Goal: Task Accomplishment & Management: Complete application form

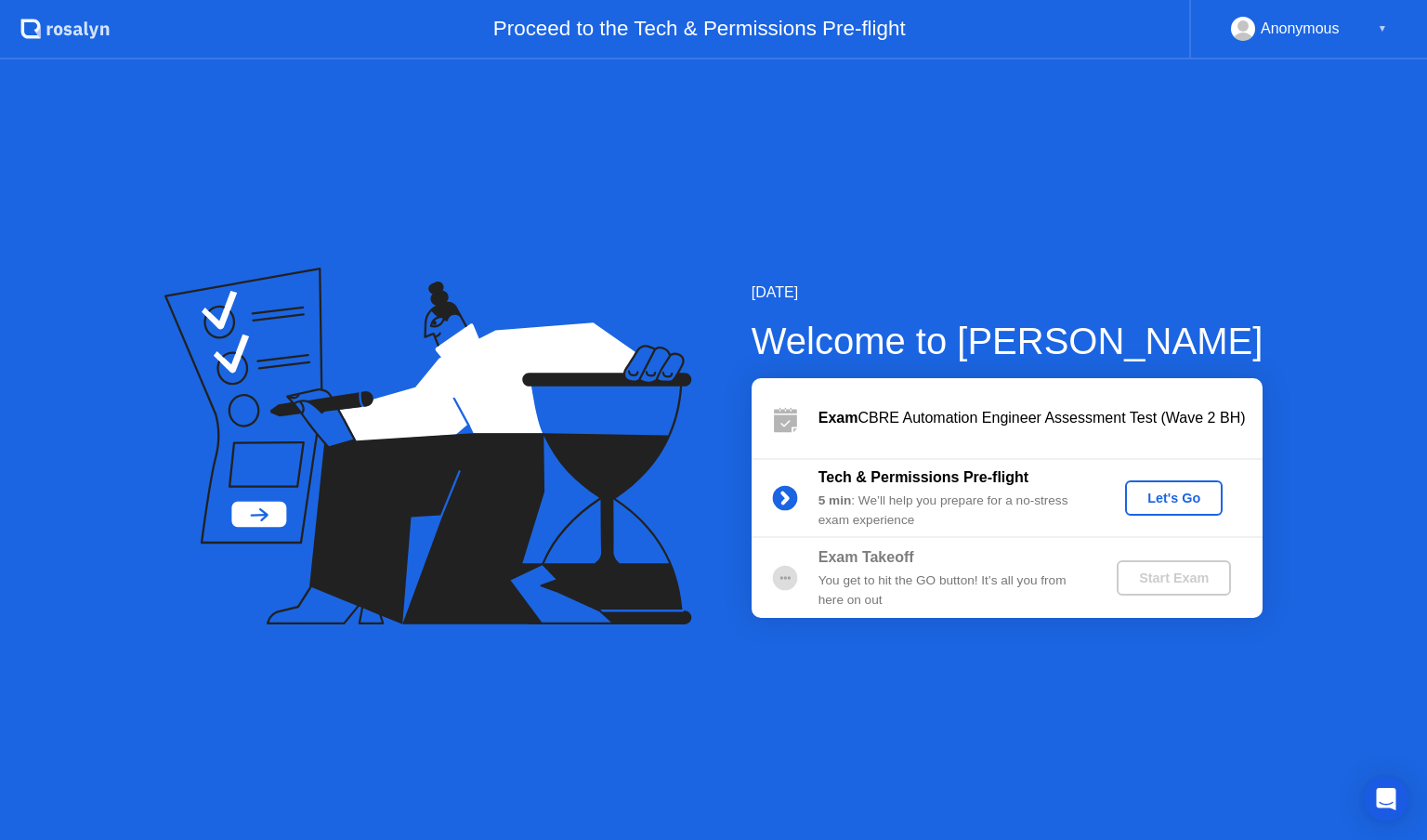
click at [1160, 506] on div "Let's Go" at bounding box center [1174, 498] width 83 height 15
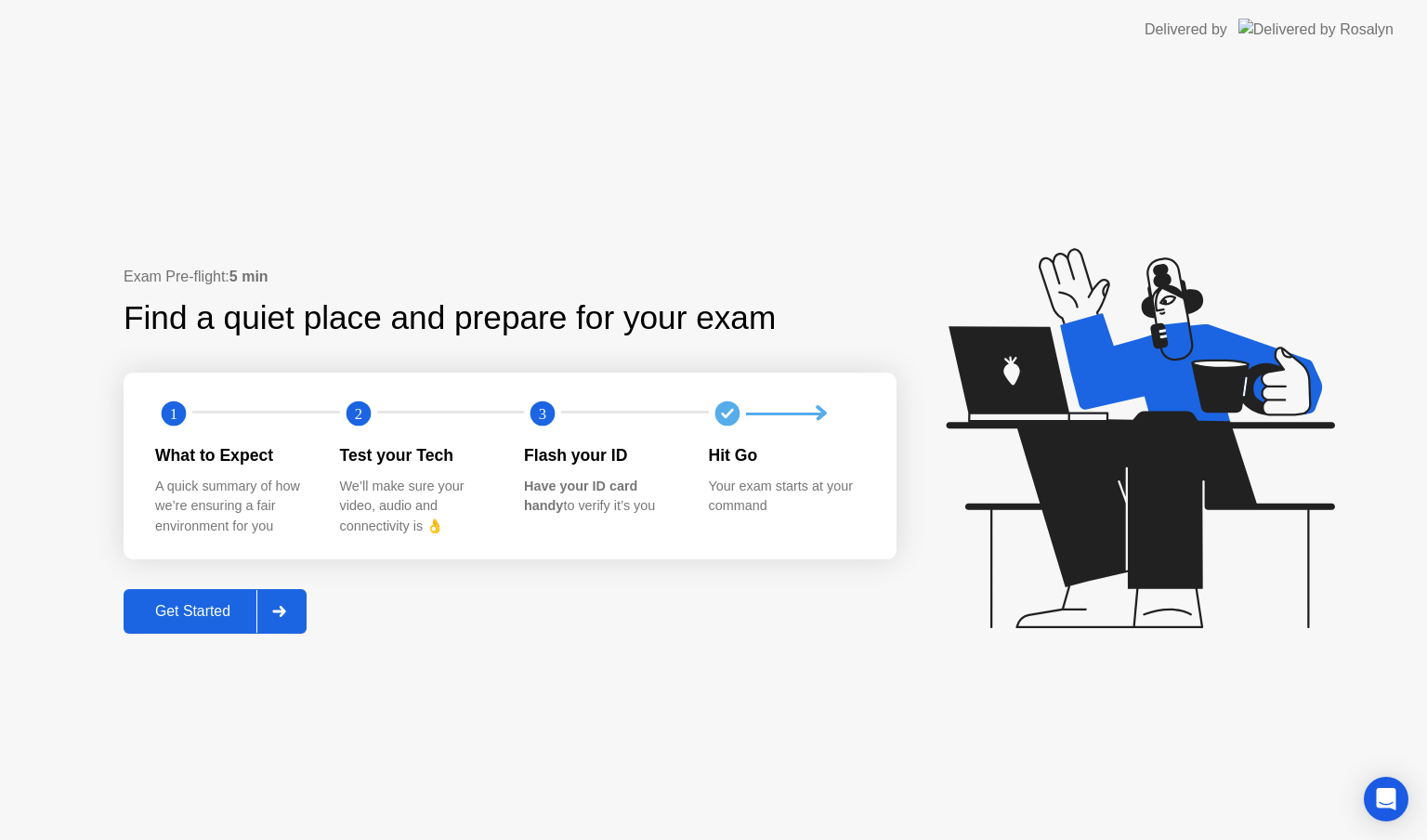
click at [218, 603] on div "Get Started" at bounding box center [193, 611] width 127 height 17
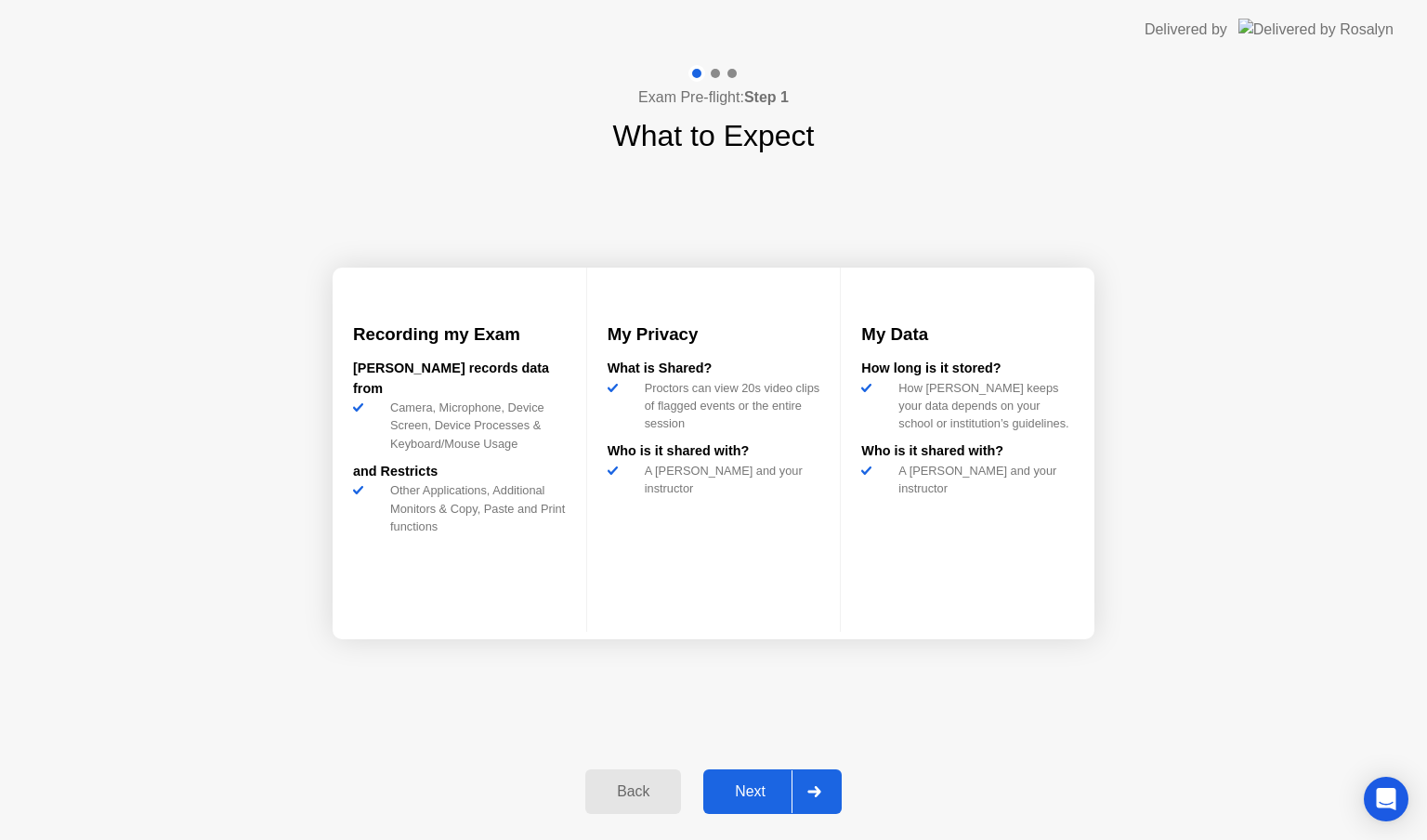
click at [749, 779] on button "Next" at bounding box center [773, 792] width 139 height 45
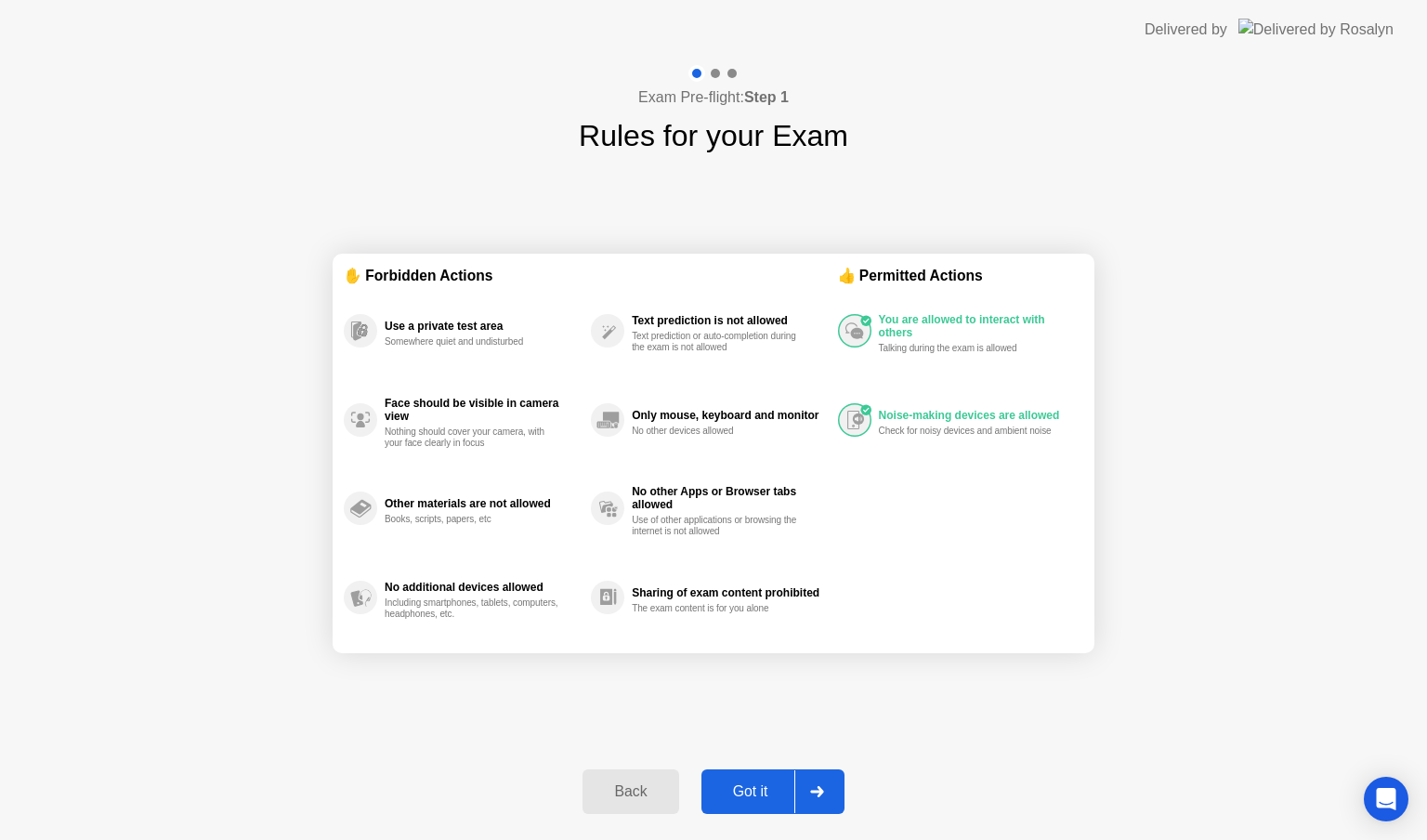
click at [766, 788] on div "Got it" at bounding box center [750, 791] width 87 height 17
select select "Available cameras"
select select "Available speakers"
select select "Available microphones"
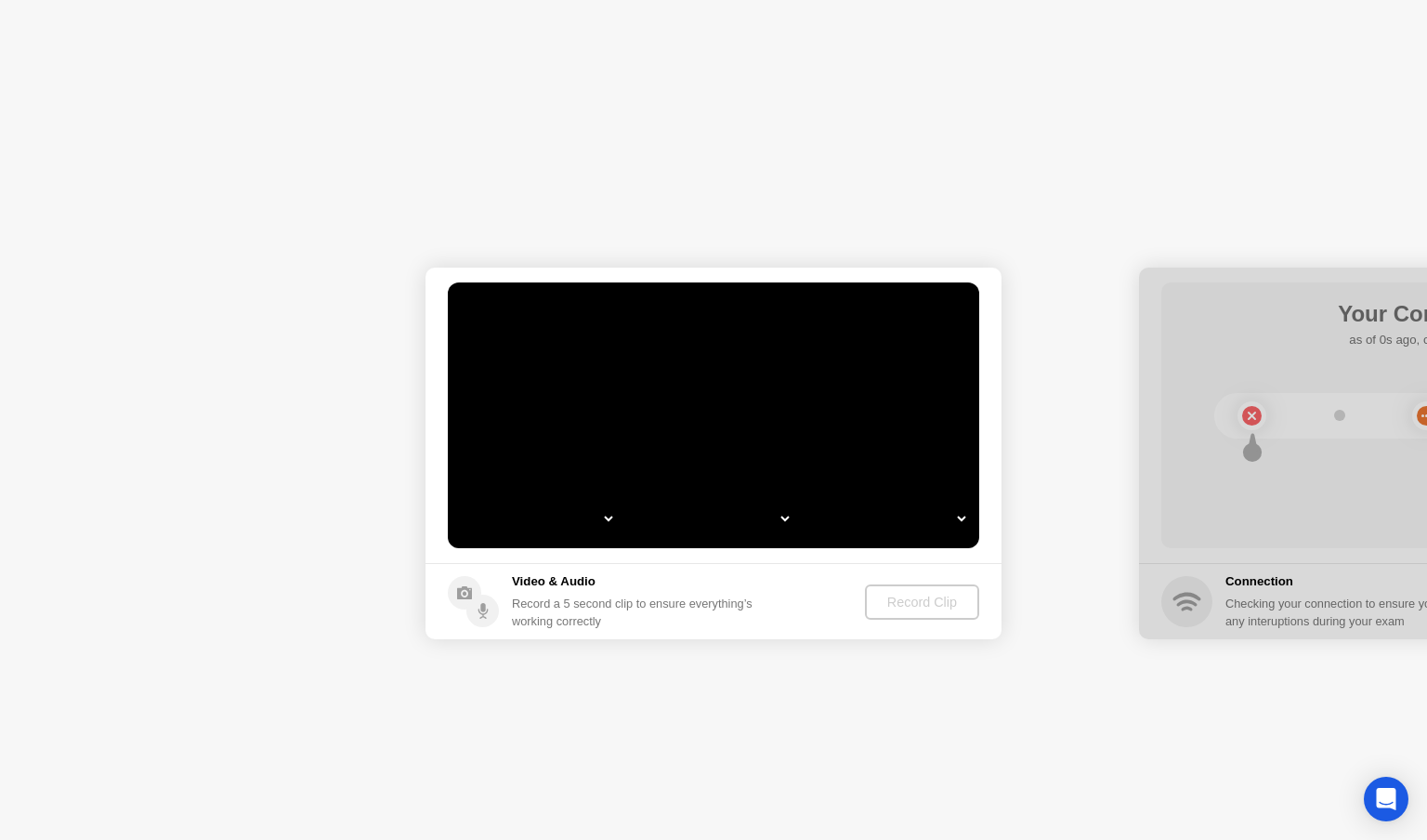
select select "**********"
select select "*******"
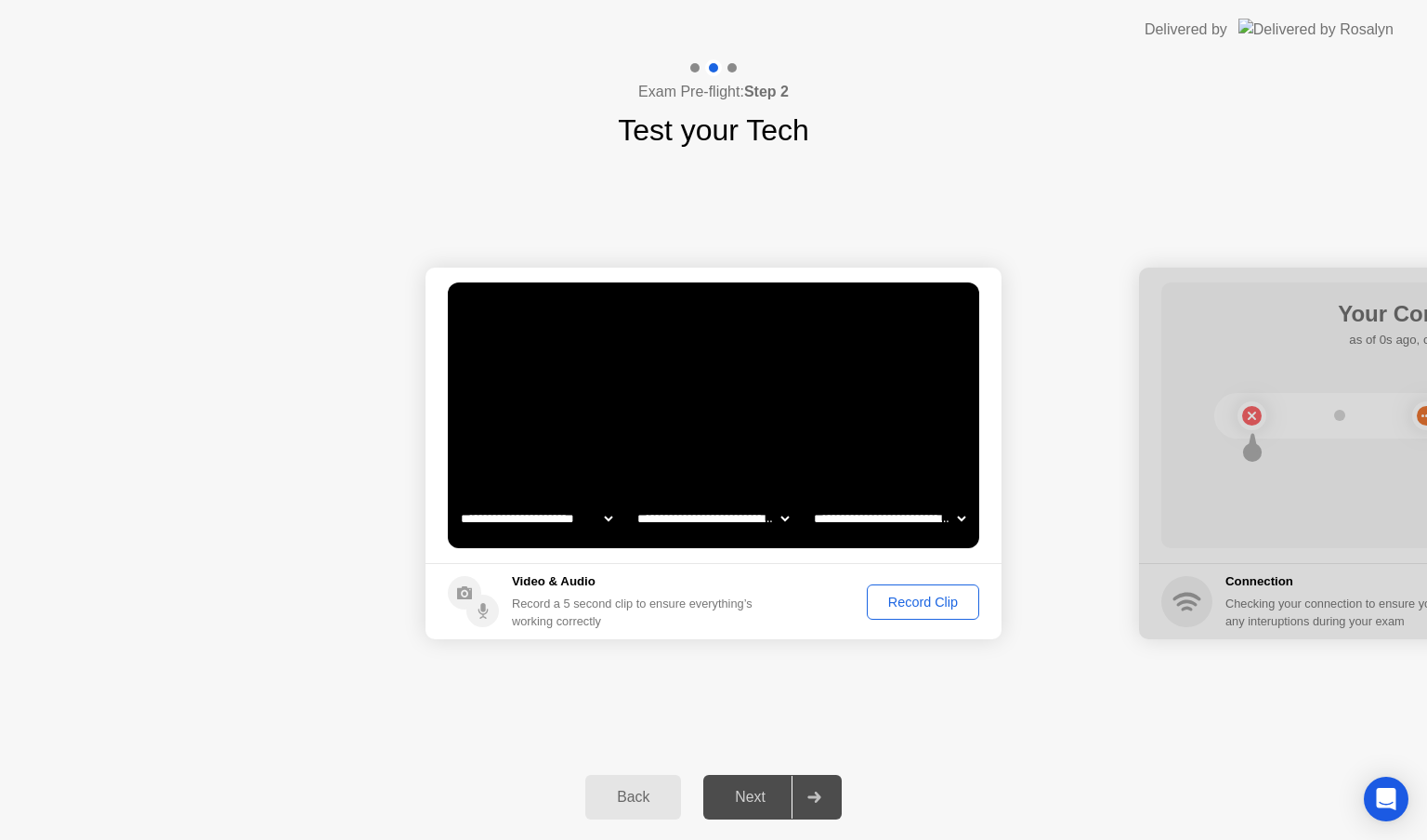
click at [821, 801] on icon at bounding box center [814, 796] width 14 height 11
click at [949, 589] on button "Record Clip" at bounding box center [922, 602] width 112 height 35
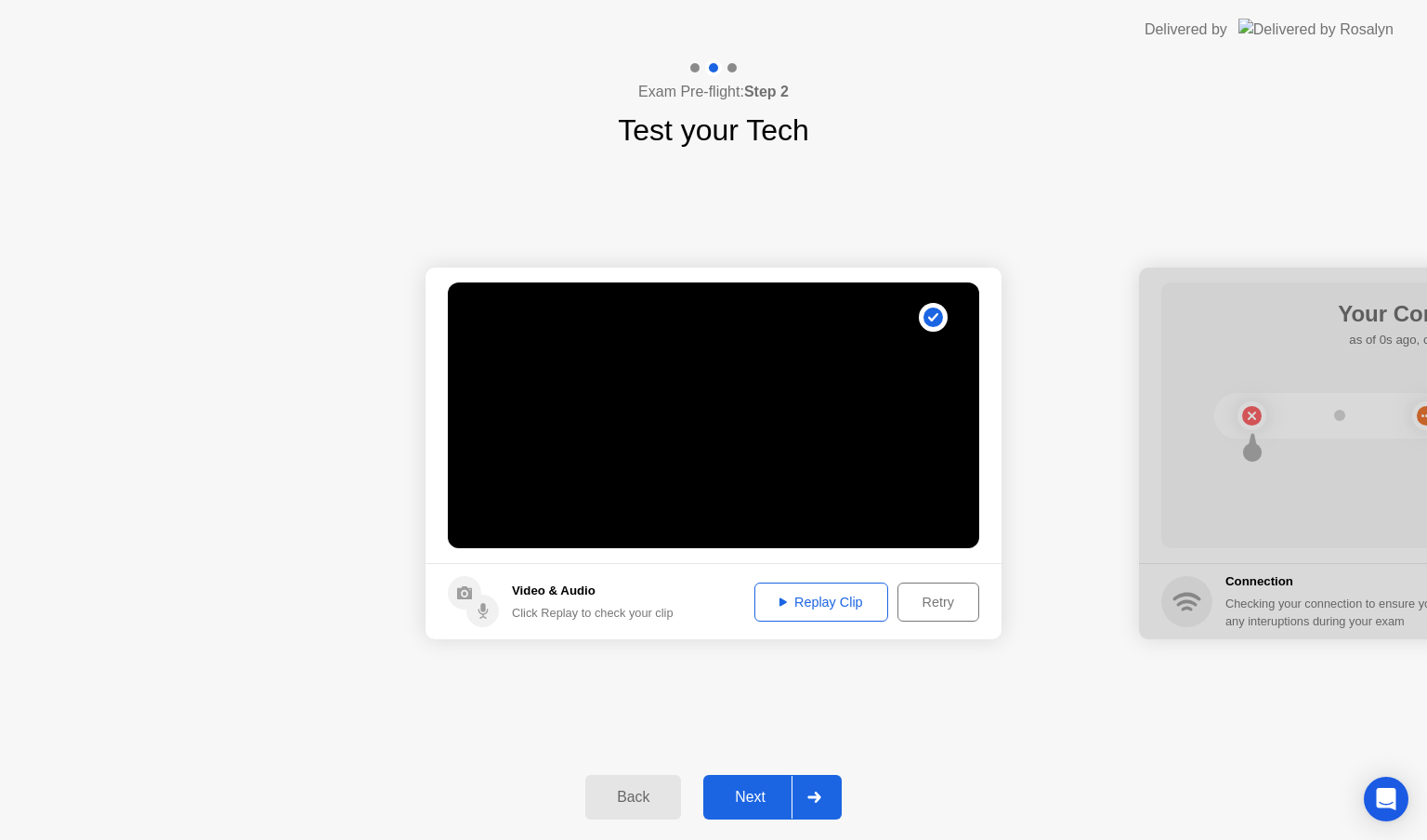
click at [762, 799] on div "Next" at bounding box center [750, 796] width 83 height 17
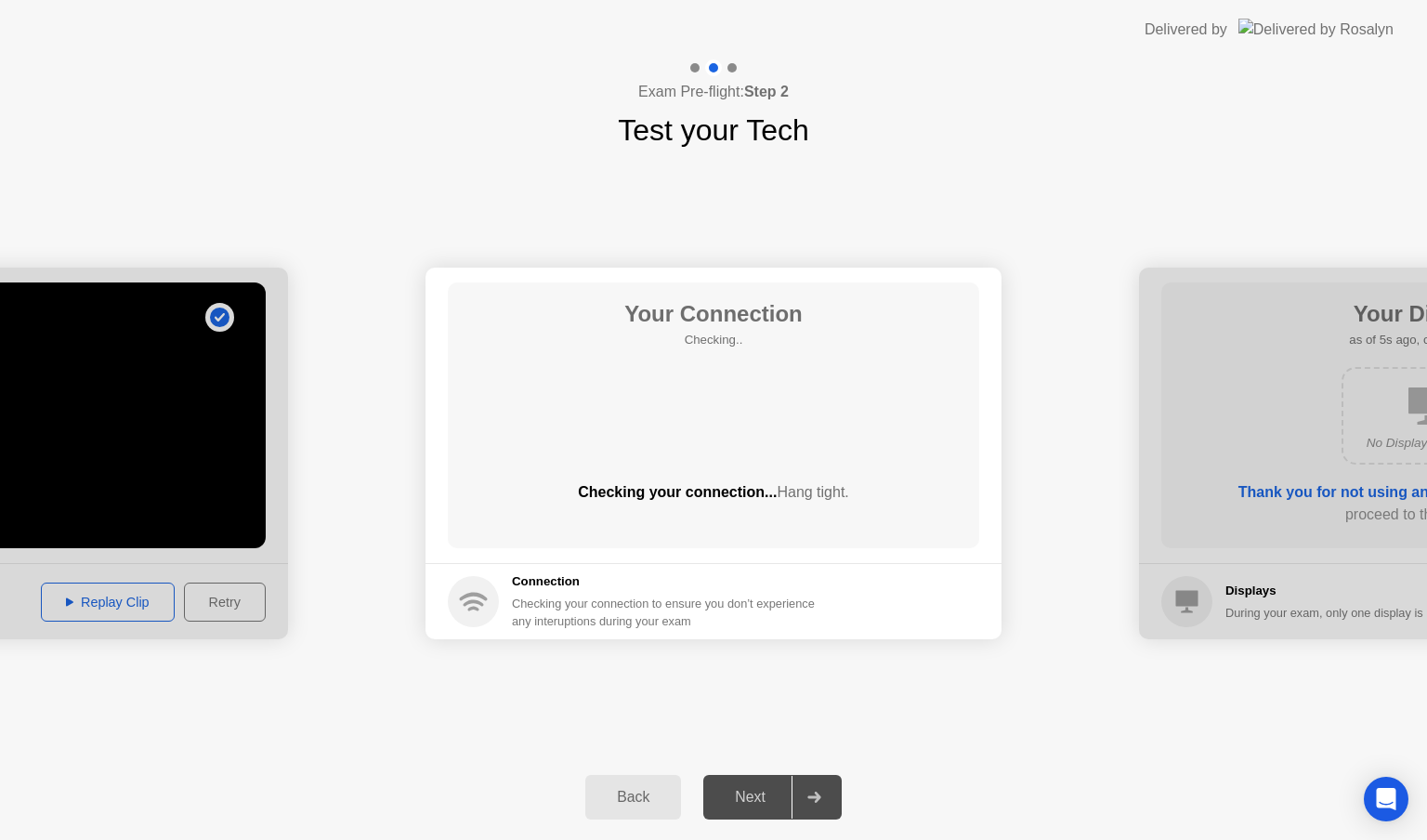
click at [762, 799] on div "Next" at bounding box center [750, 796] width 83 height 17
click at [756, 793] on div "Next" at bounding box center [750, 796] width 83 height 17
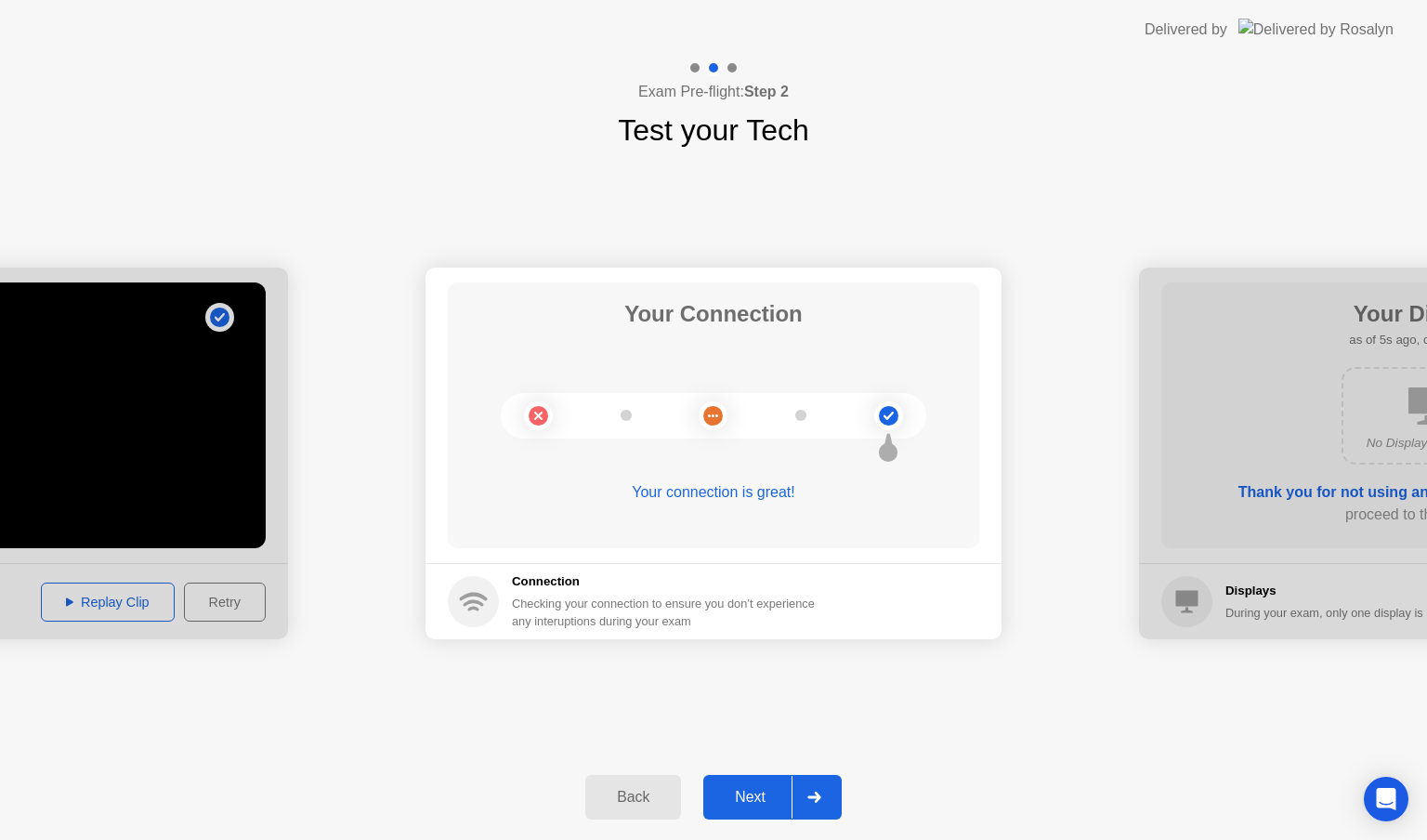
click at [761, 788] on div "Next" at bounding box center [750, 796] width 83 height 17
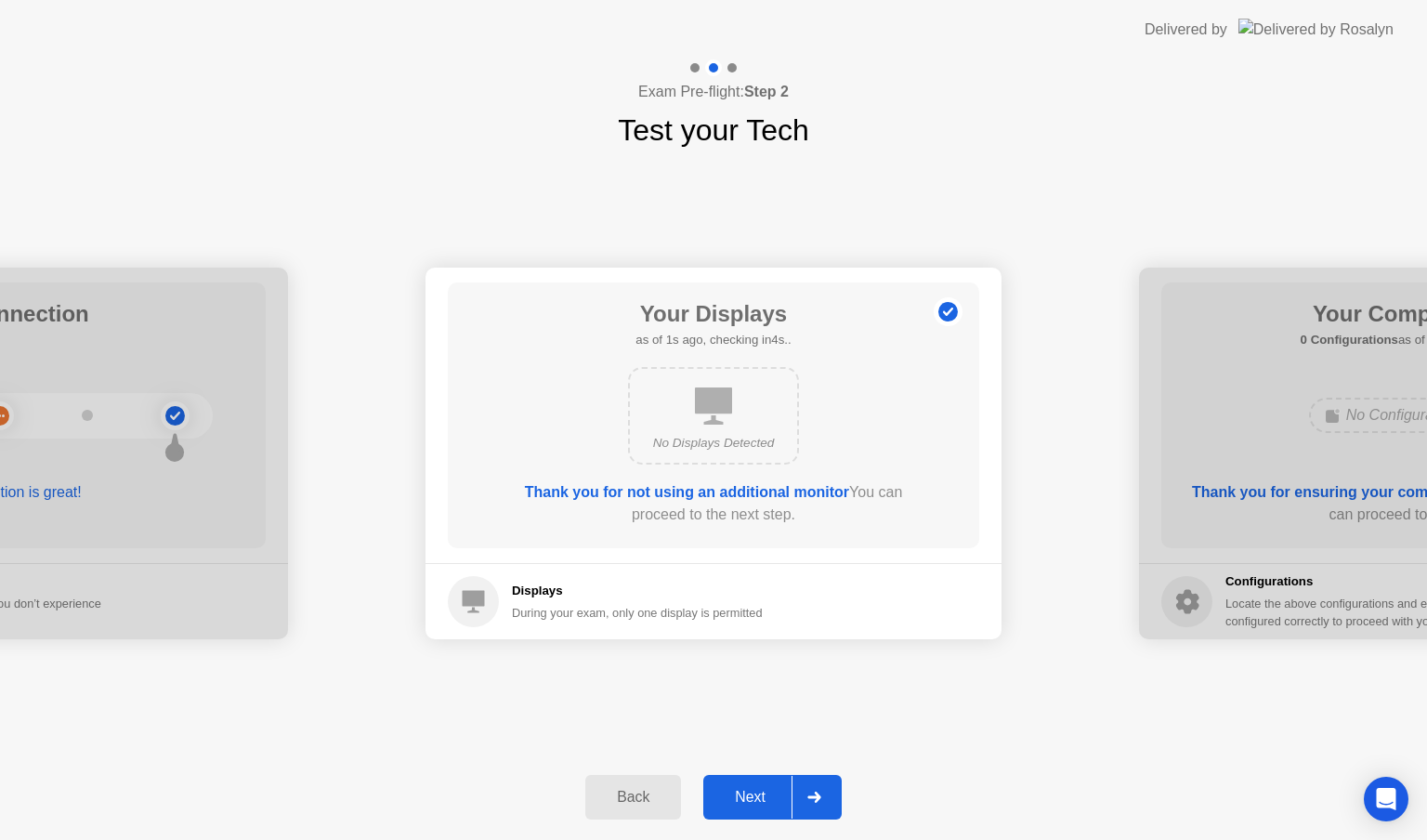
click at [761, 788] on div "Next" at bounding box center [750, 796] width 83 height 17
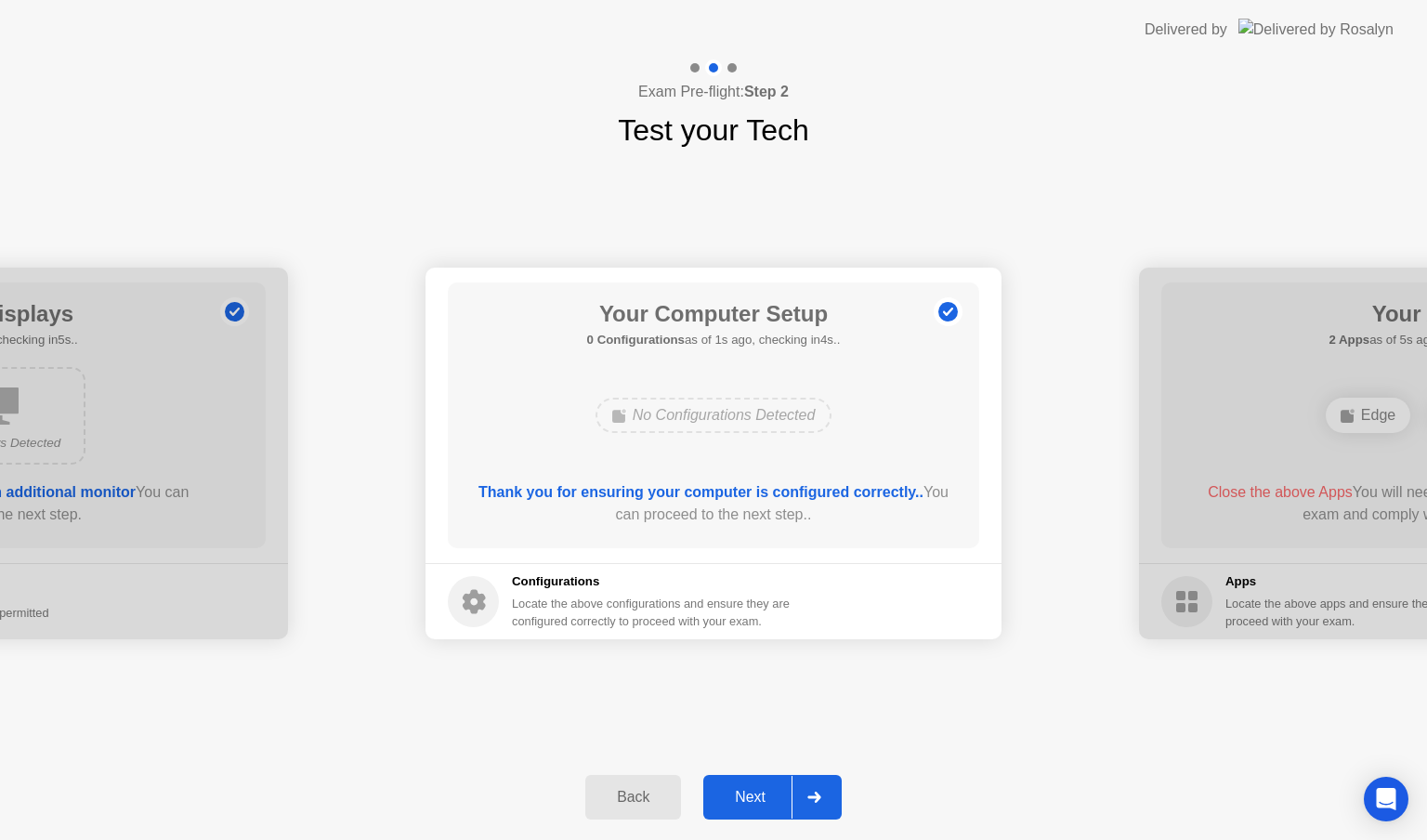
click at [761, 788] on div "Next" at bounding box center [750, 796] width 83 height 17
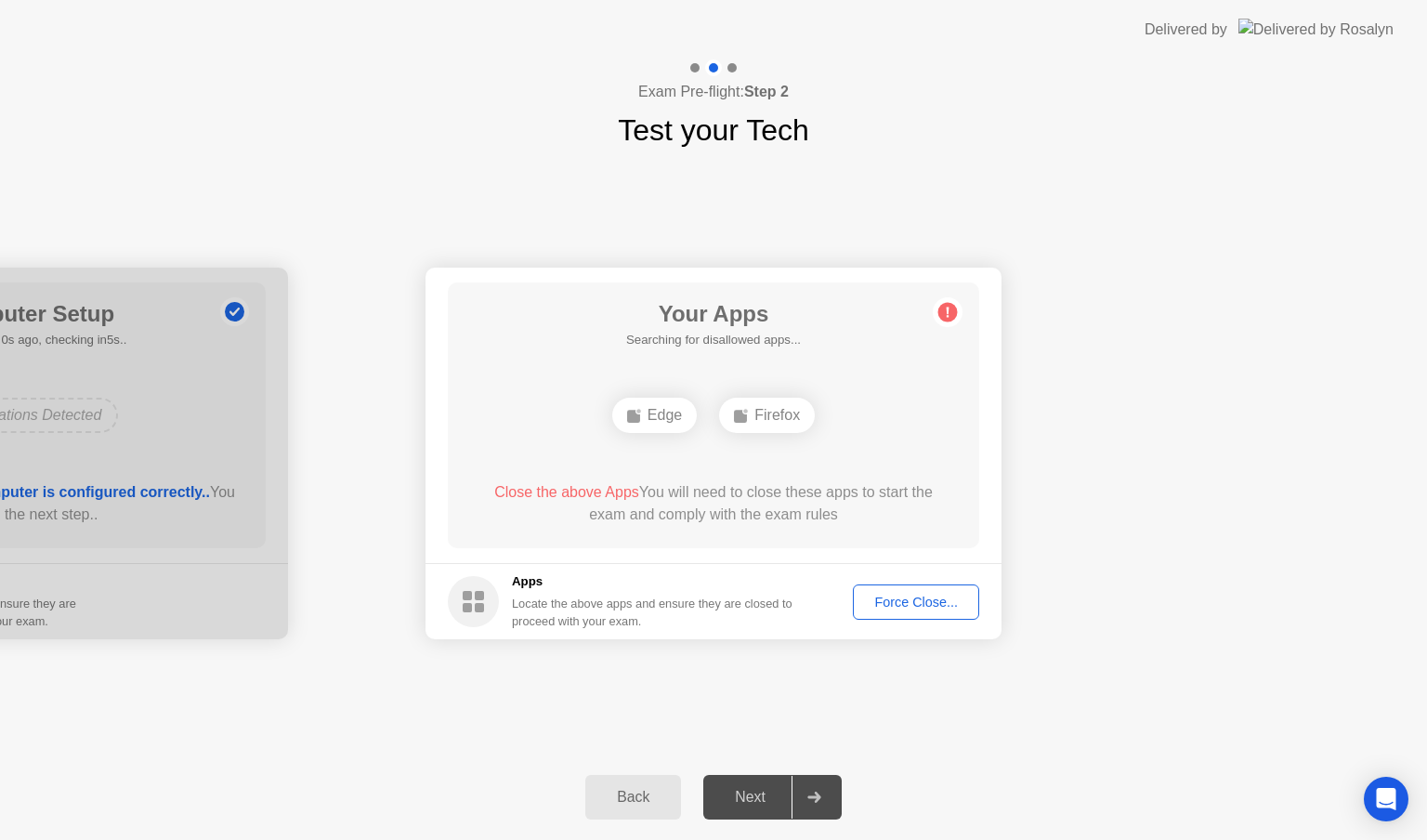
click at [761, 788] on div "Next" at bounding box center [750, 796] width 83 height 17
drag, startPoint x: 1137, startPoint y: 733, endPoint x: 929, endPoint y: 573, distance: 262.4
click at [1136, 733] on div "**********" at bounding box center [713, 454] width 1427 height 602
click at [903, 605] on div "Force Close..." at bounding box center [916, 601] width 113 height 15
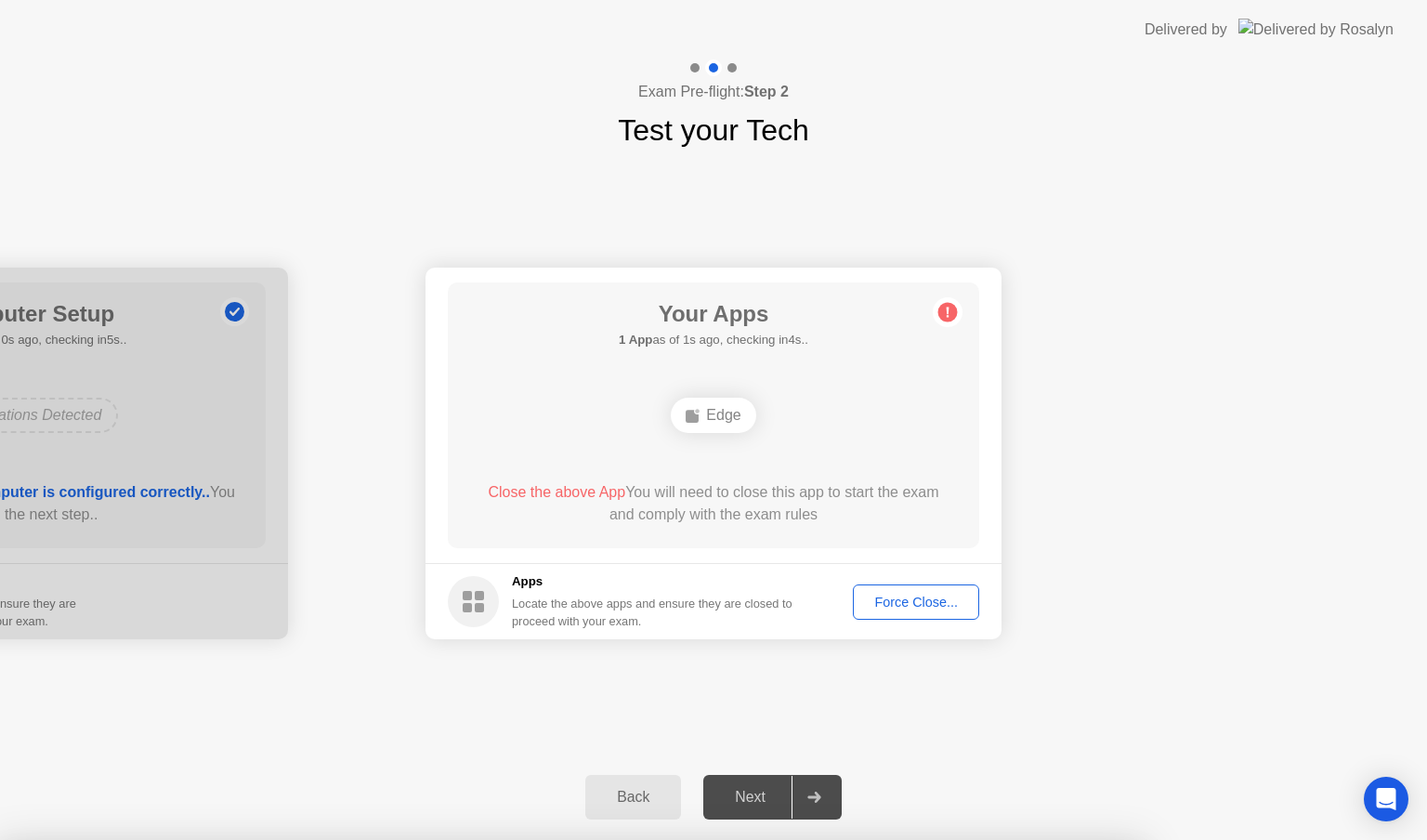
drag, startPoint x: 751, startPoint y: 800, endPoint x: 755, endPoint y: 789, distance: 11.7
click at [751, 800] on div "Next" at bounding box center [750, 796] width 83 height 17
click at [898, 599] on div "Force Close..." at bounding box center [916, 601] width 113 height 15
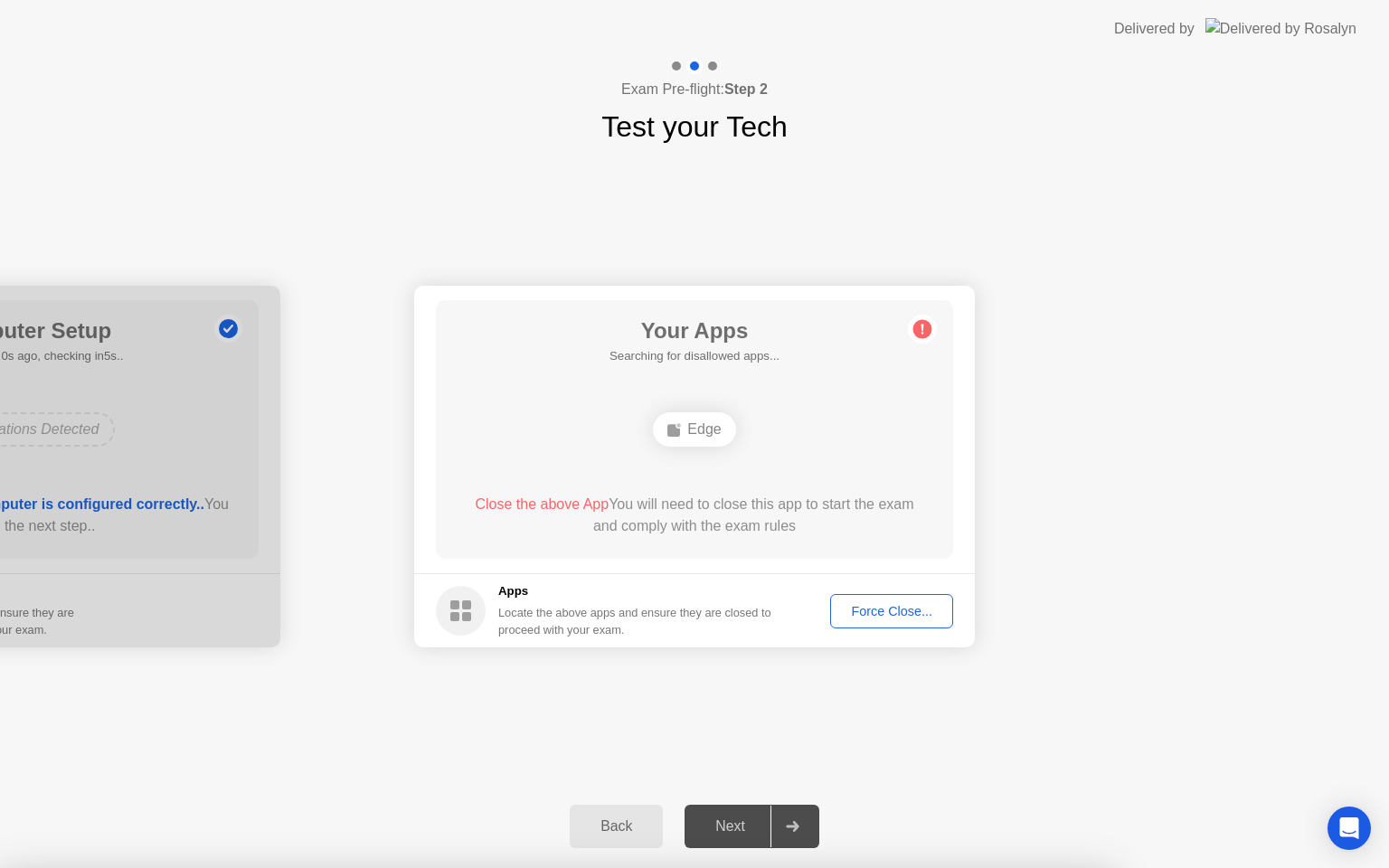
drag, startPoint x: 762, startPoint y: 523, endPoint x: 762, endPoint y: 539, distance: 16.0
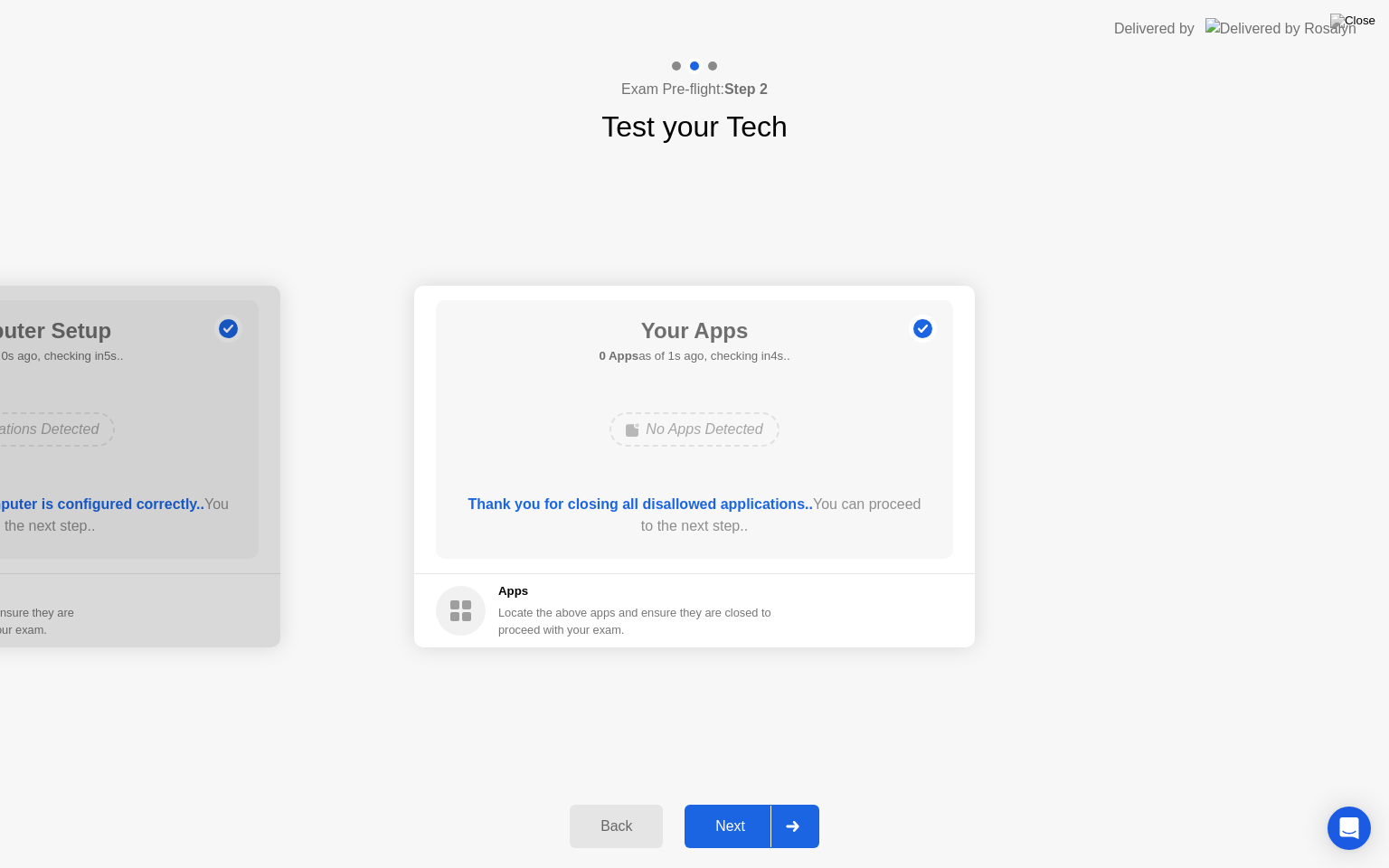
click at [713, 817] on button "Next" at bounding box center [752, 826] width 135 height 44
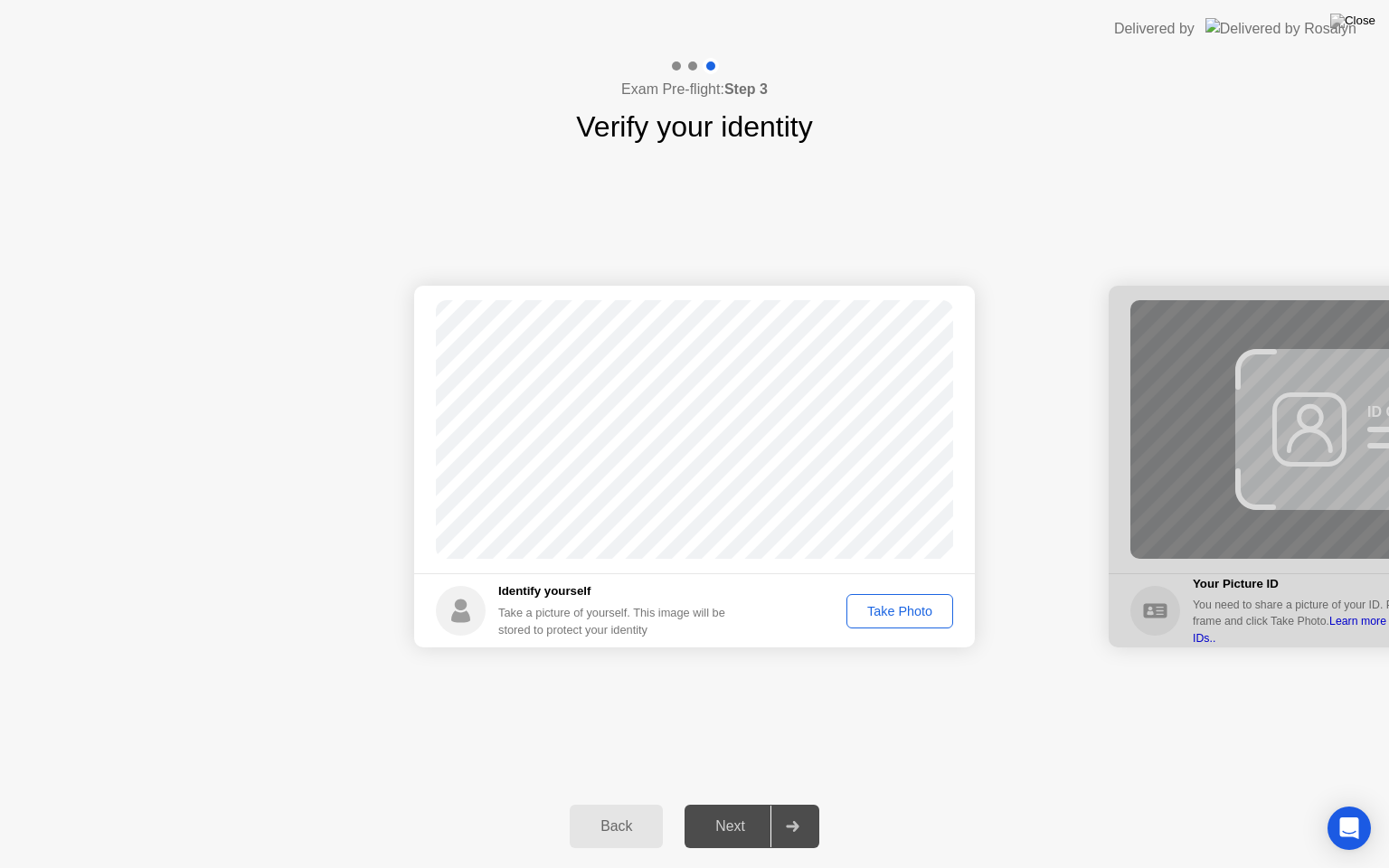
click at [747, 817] on div "Next" at bounding box center [730, 826] width 81 height 16
click at [739, 817] on div "Next" at bounding box center [730, 826] width 81 height 16
click at [897, 604] on div "Take Photo" at bounding box center [900, 611] width 94 height 14
drag, startPoint x: 919, startPoint y: 621, endPoint x: 908, endPoint y: 729, distance: 108.6
click at [931, 705] on div "Success Photo is correctly taken Identify yourself Take a picture of yourself. …" at bounding box center [694, 466] width 1389 height 637
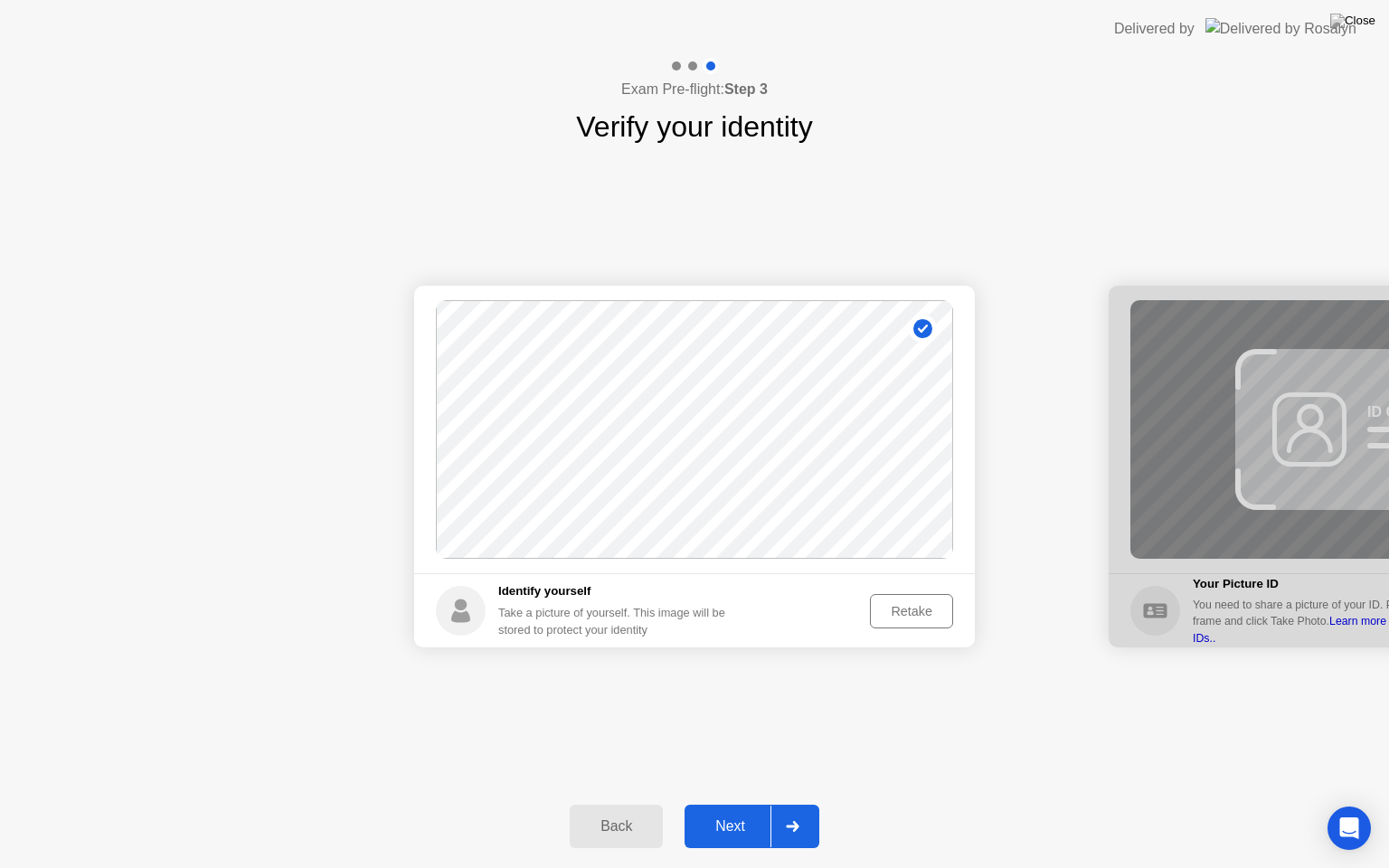
click at [764, 817] on div "Next" at bounding box center [730, 826] width 81 height 16
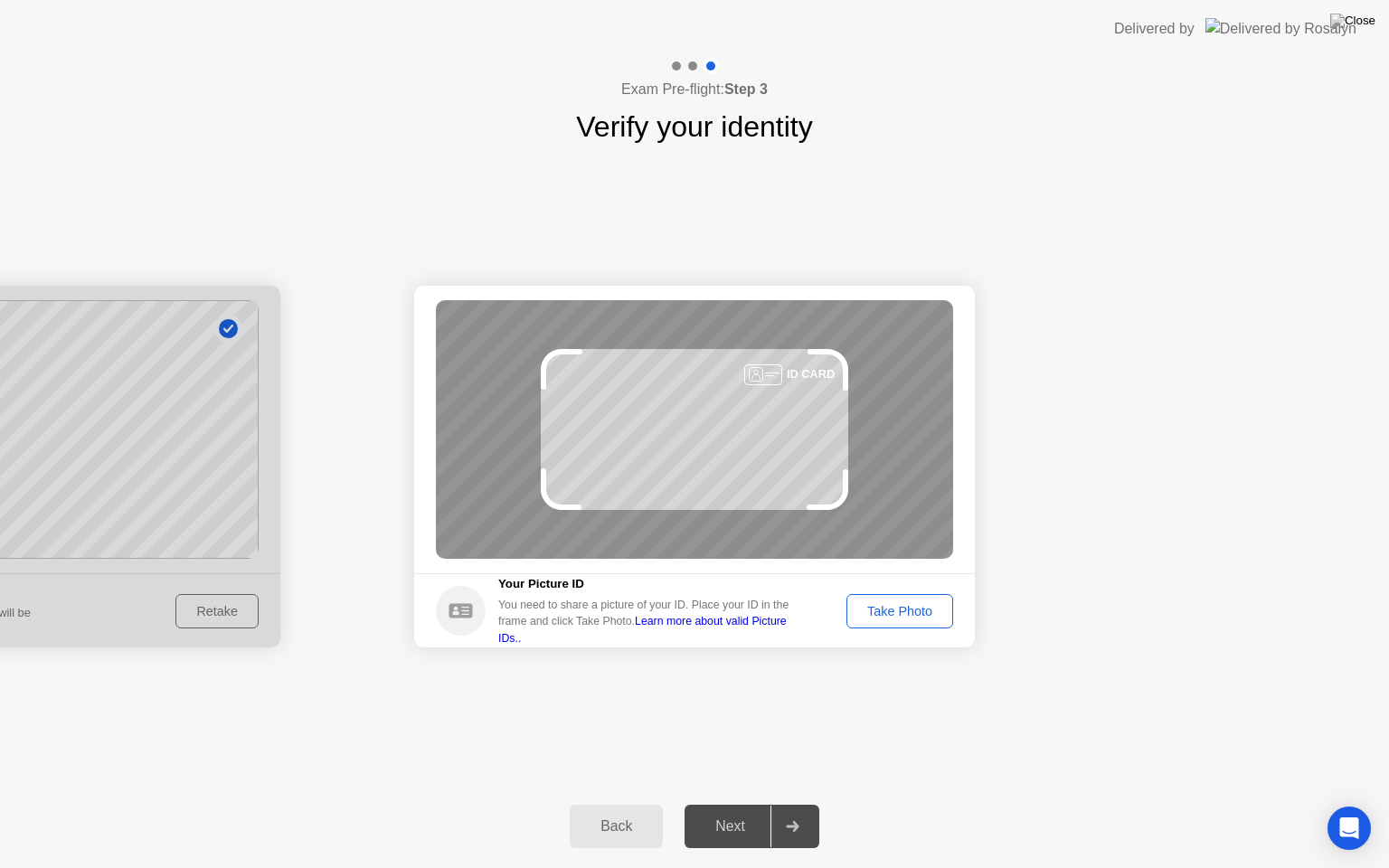
click at [894, 616] on div "Take Photo" at bounding box center [900, 611] width 94 height 14
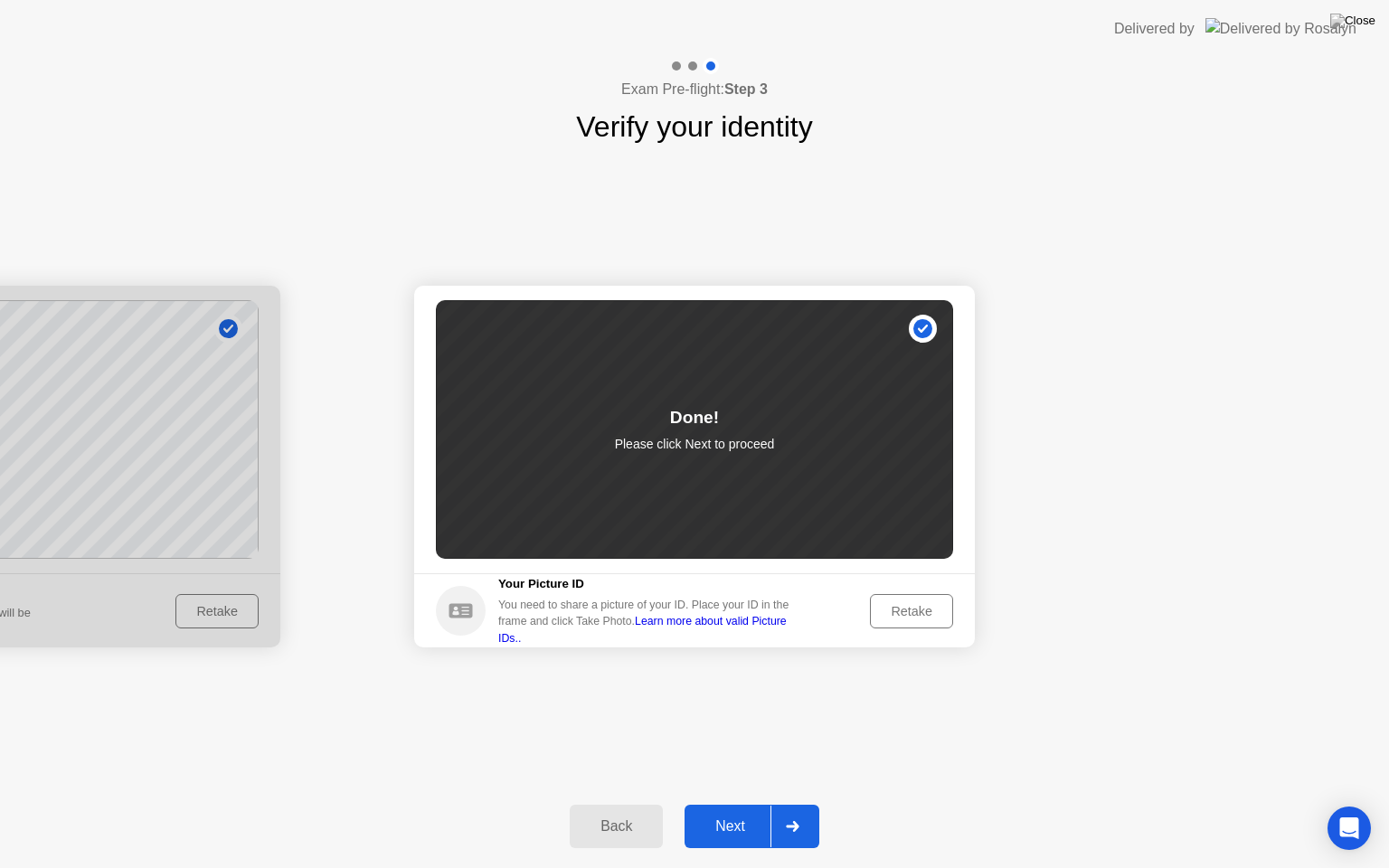
click at [741, 817] on div "Next" at bounding box center [730, 826] width 81 height 16
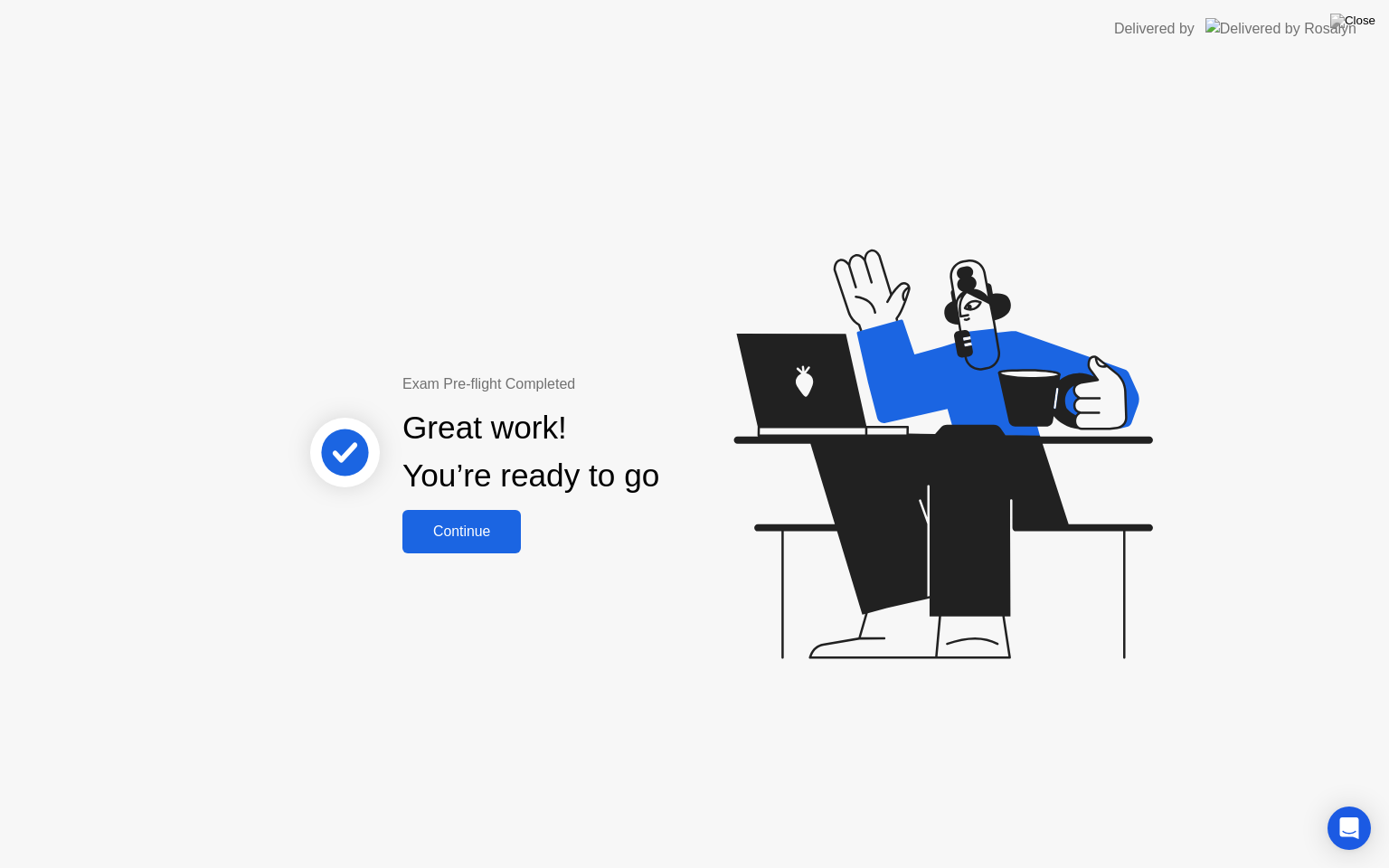
click at [469, 537] on div "Continue" at bounding box center [461, 531] width 108 height 16
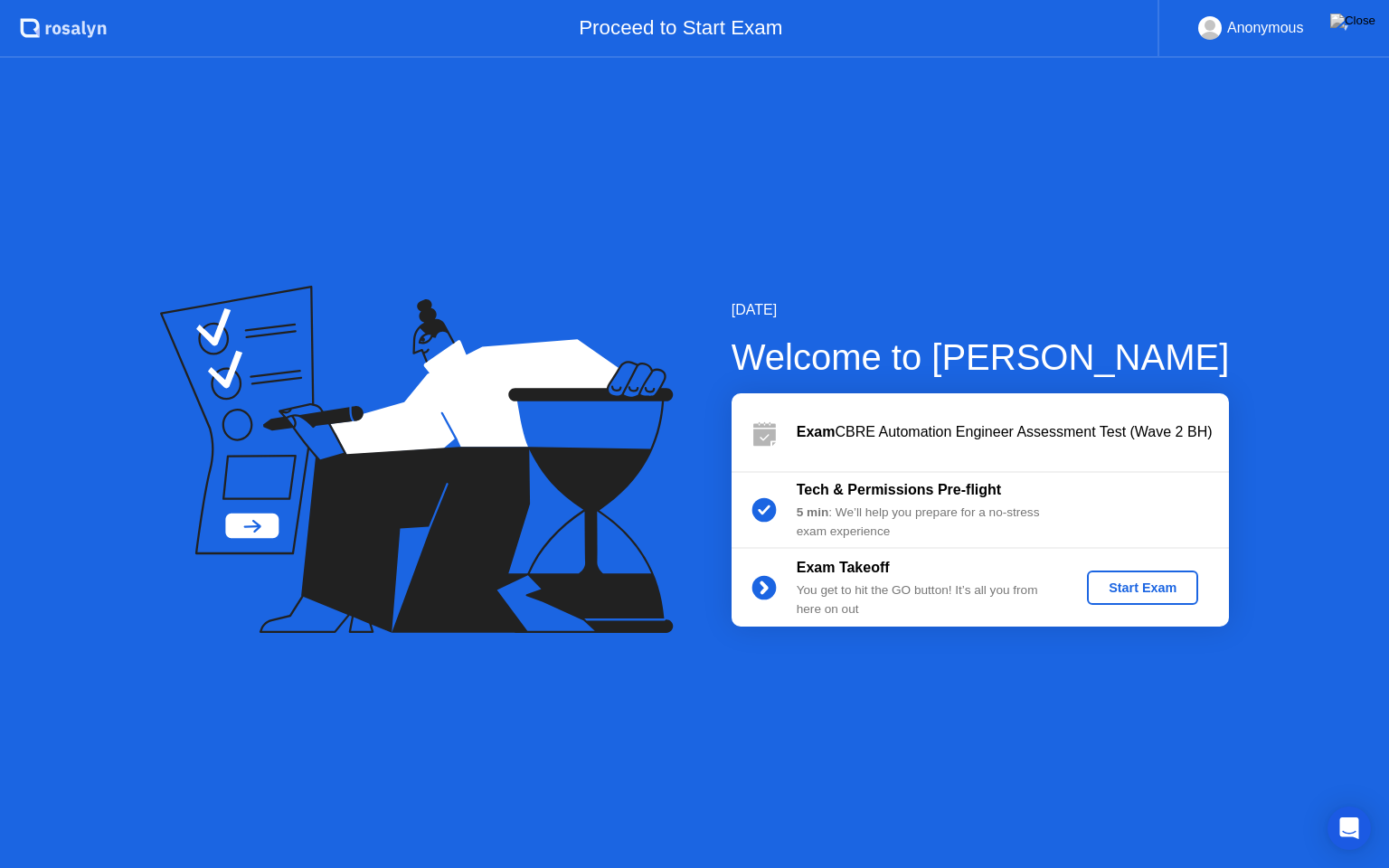
click at [1141, 595] on div "Start Exam" at bounding box center [1142, 587] width 97 height 14
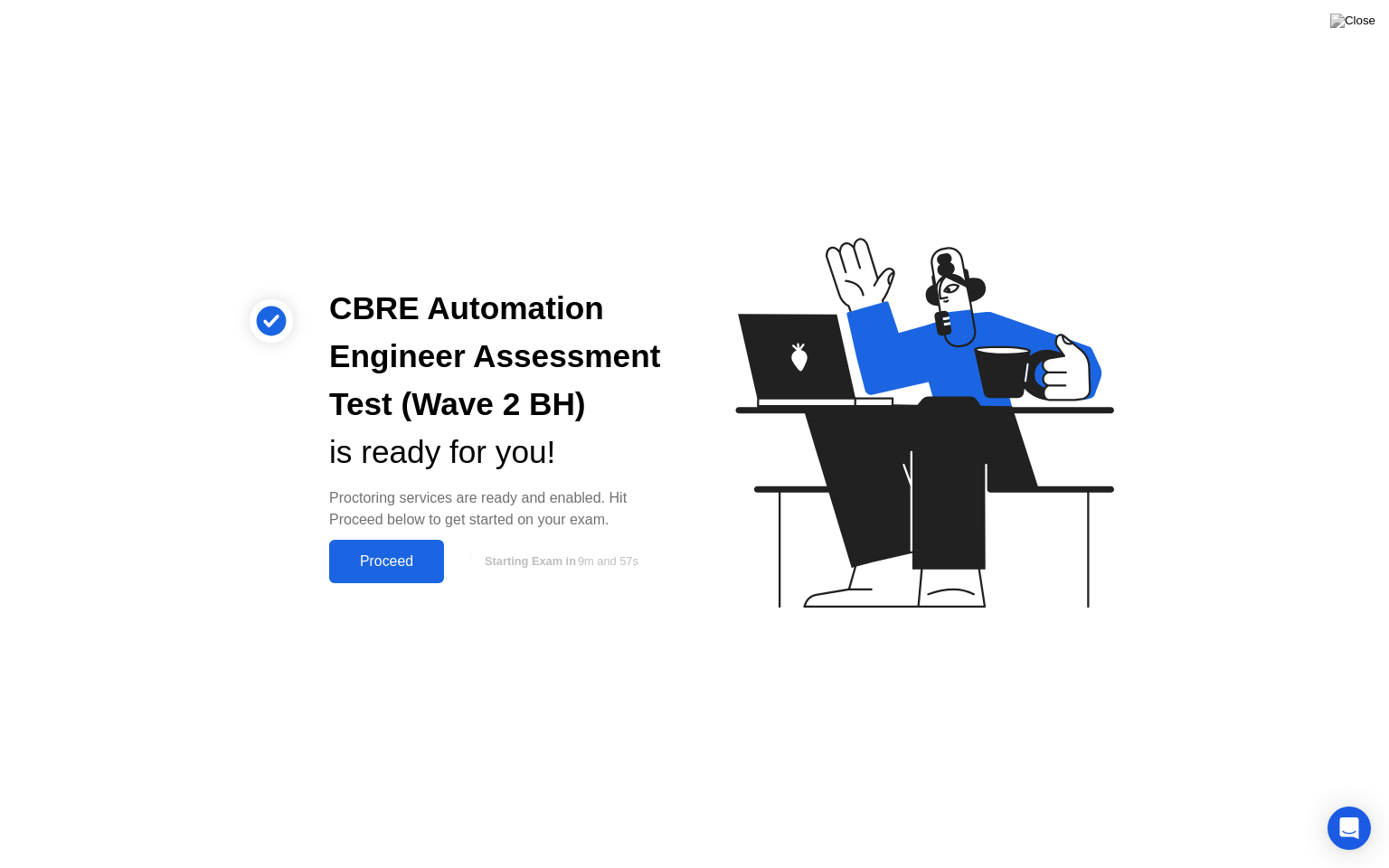
click at [347, 558] on div "Proceed" at bounding box center [386, 561] width 104 height 16
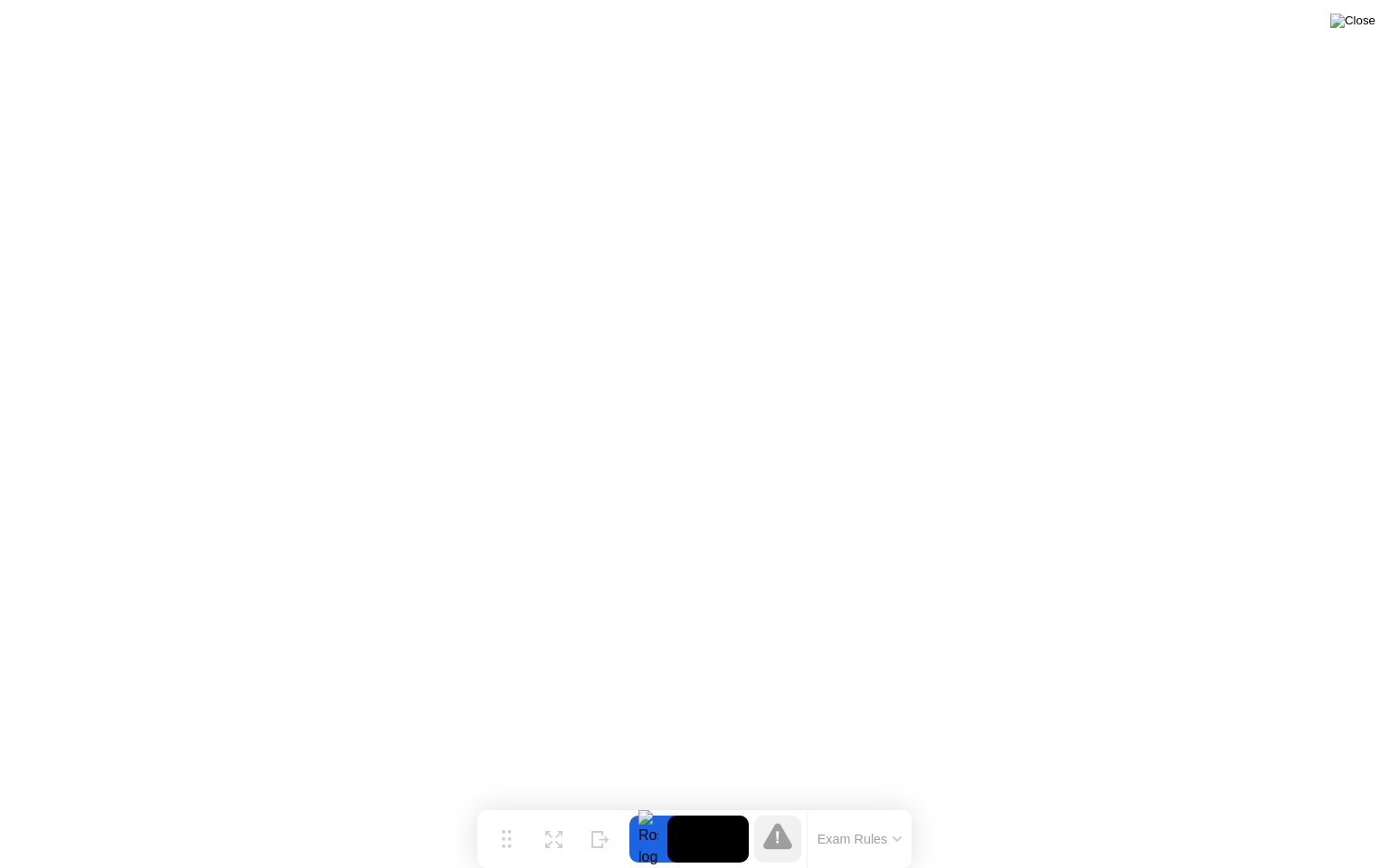
click at [1363, 13] on img at bounding box center [1352, 20] width 45 height 14
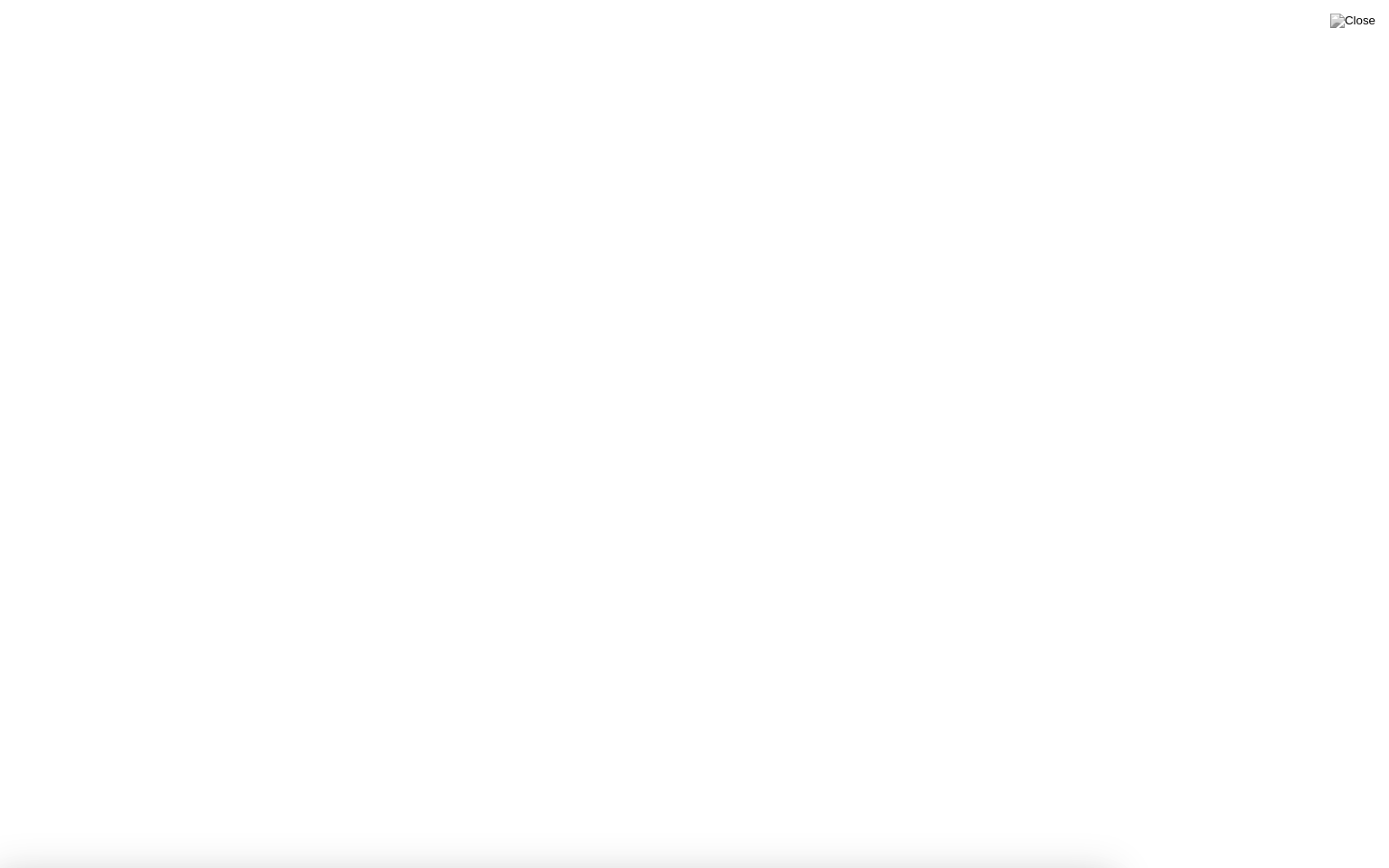
drag, startPoint x: 762, startPoint y: 464, endPoint x: 822, endPoint y: 373, distance: 109.0
